Goal: Task Accomplishment & Management: Use online tool/utility

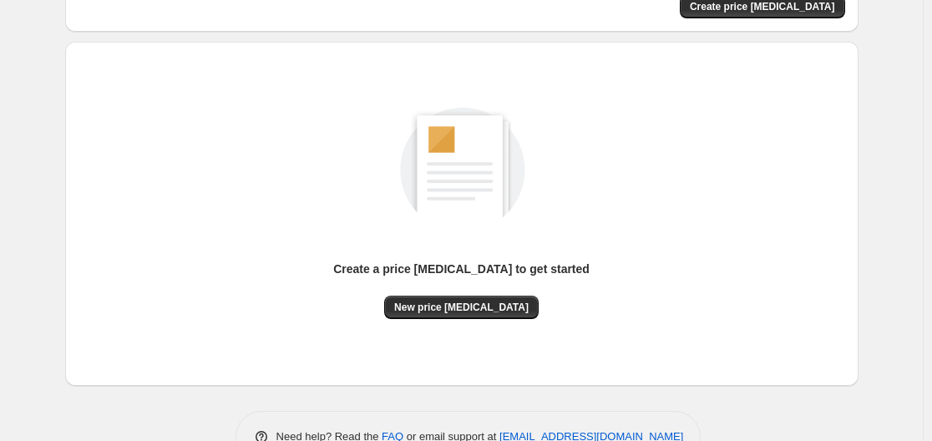
scroll to position [167, 0]
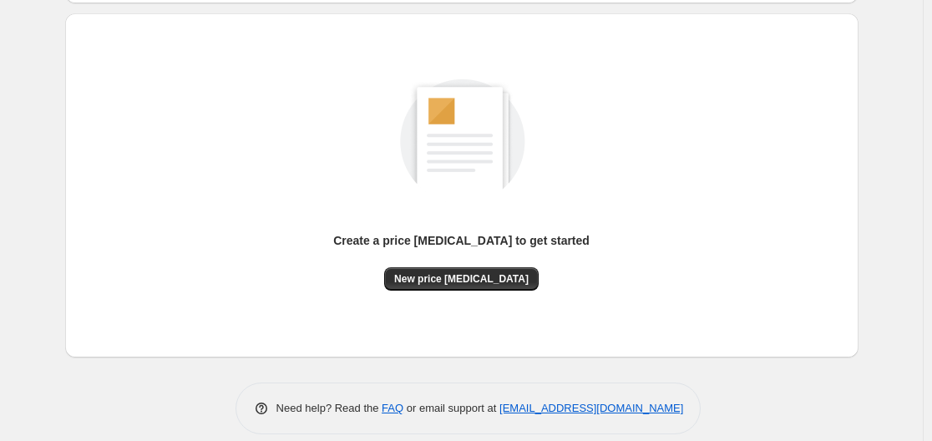
click at [485, 291] on div "Create a price change job to get started New price change job" at bounding box center [462, 185] width 767 height 317
click at [481, 277] on span "New price change job" at bounding box center [461, 278] width 134 height 13
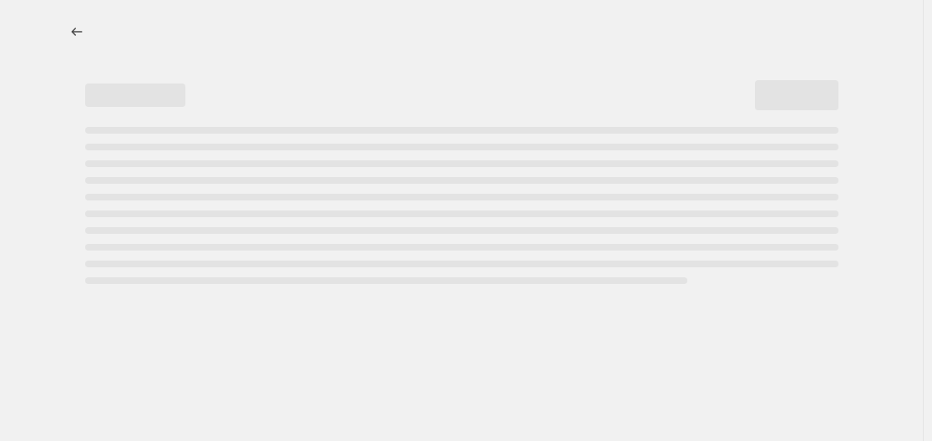
select select "percentage"
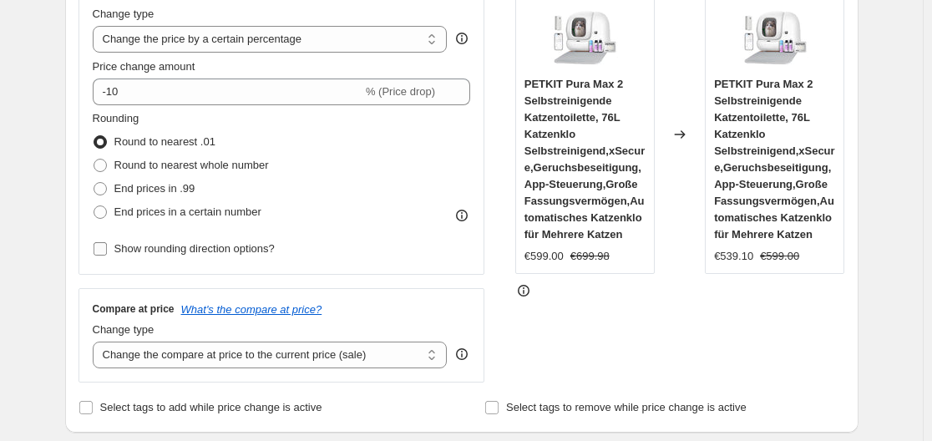
scroll to position [251, 0]
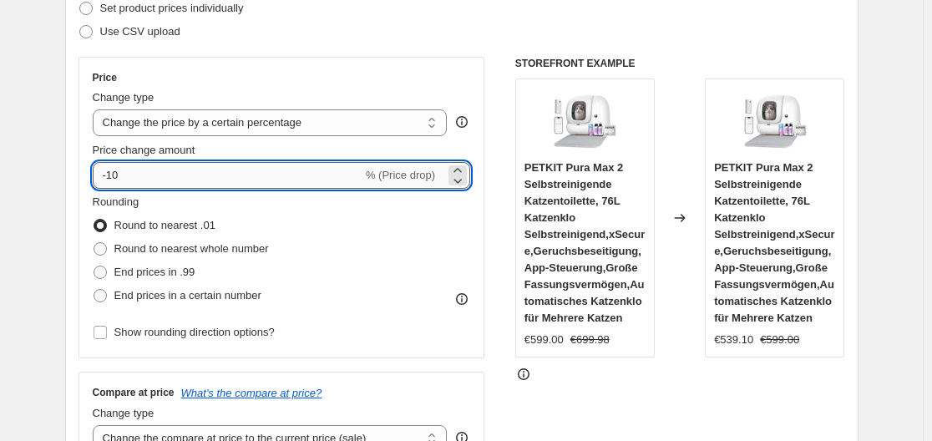
click at [188, 182] on input "-10" at bounding box center [228, 175] width 270 height 27
type input "-1"
type input "-2"
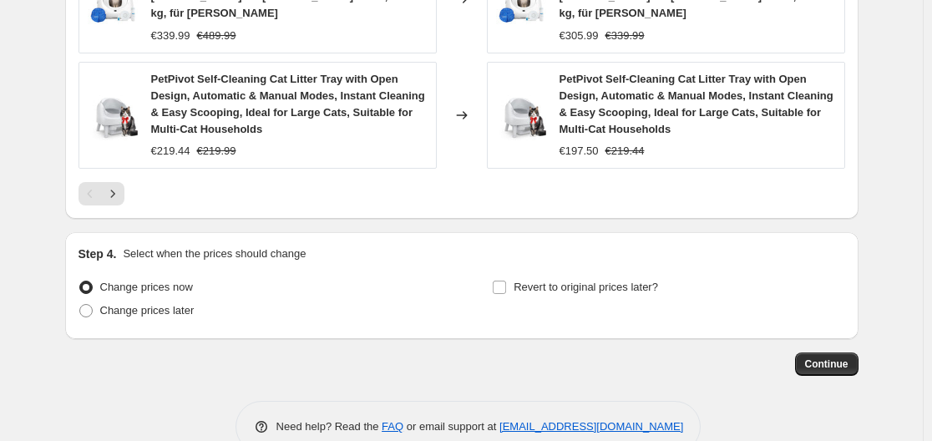
scroll to position [1440, 0]
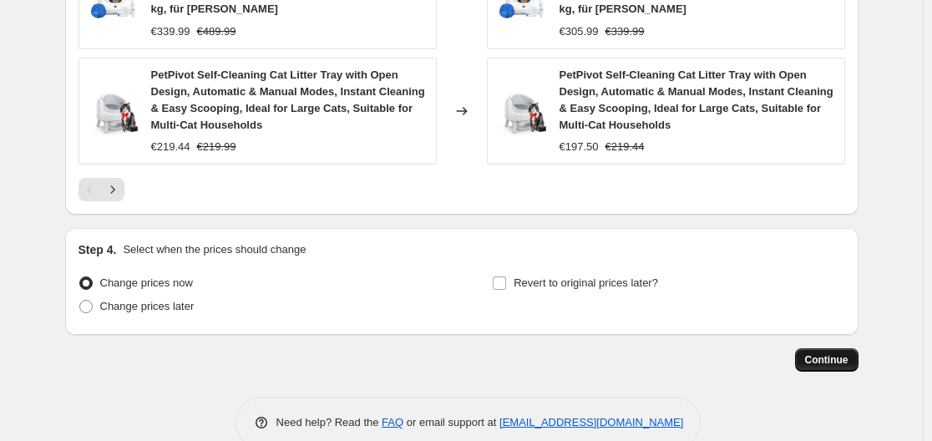
type input "-35"
click at [849, 353] on span "Continue" at bounding box center [826, 359] width 43 height 13
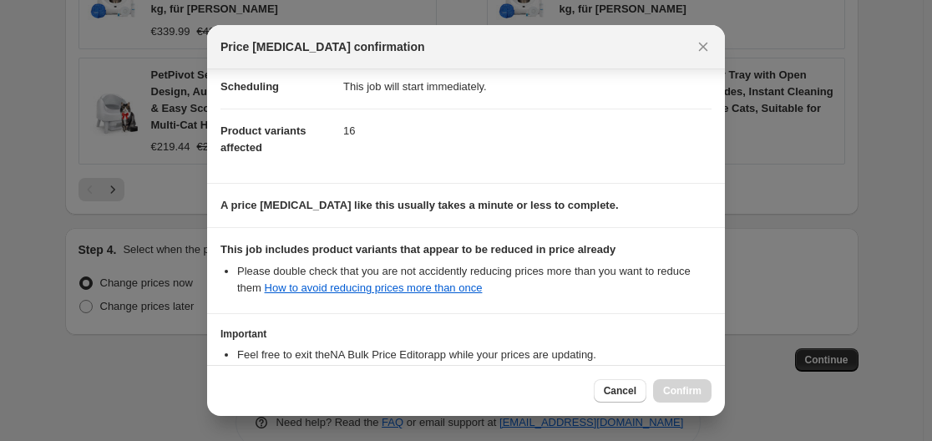
scroll to position [262, 0]
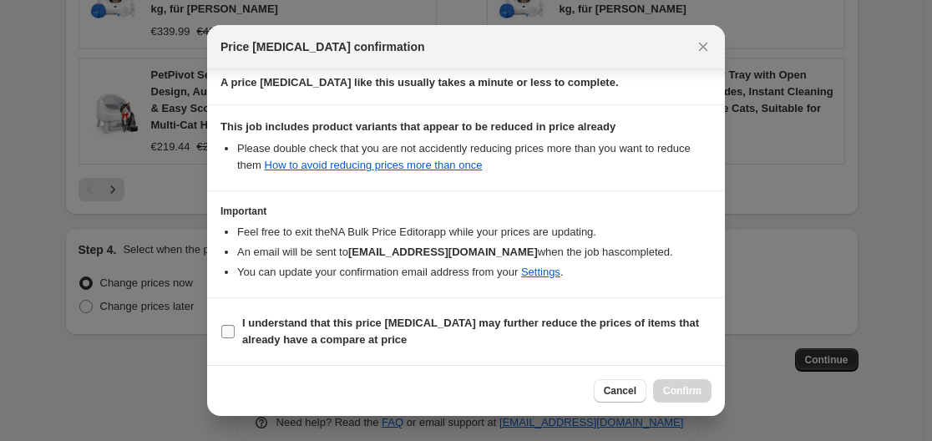
click at [231, 338] on span ":r20:" at bounding box center [227, 331] width 15 height 15
click at [231, 338] on input "I understand that this price change job may further reduce the prices of items …" at bounding box center [227, 331] width 13 height 13
checkbox input "true"
click at [666, 393] on span "Confirm" at bounding box center [682, 390] width 38 height 13
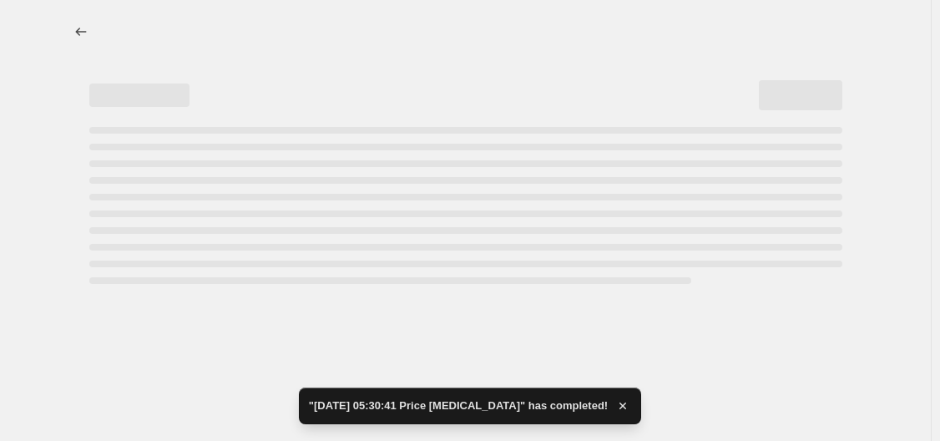
select select "percentage"
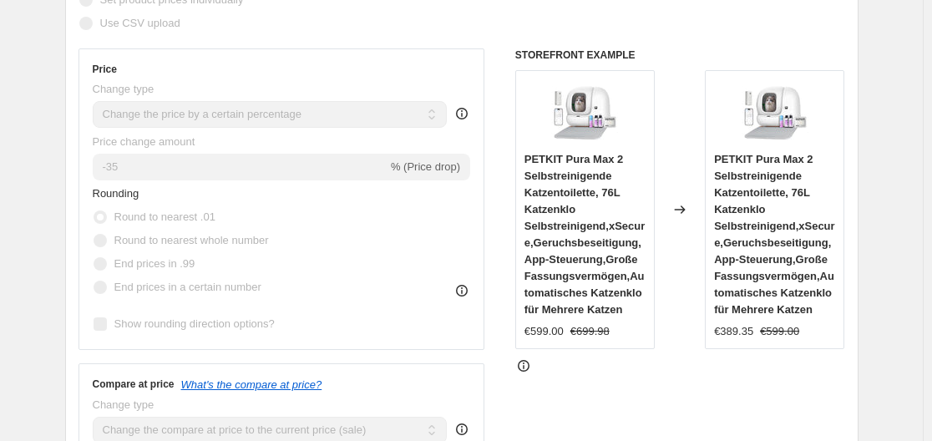
drag, startPoint x: 504, startPoint y: 148, endPoint x: 697, endPoint y: 183, distance: 196.9
